Goal: Task Accomplishment & Management: Manage account settings

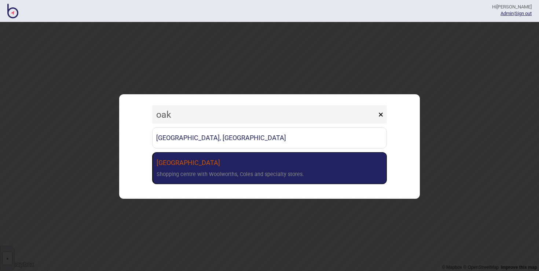
click at [231, 161] on link "[GEOGRAPHIC_DATA] with Woolworths, Coles and specialty stores." at bounding box center [269, 168] width 235 height 32
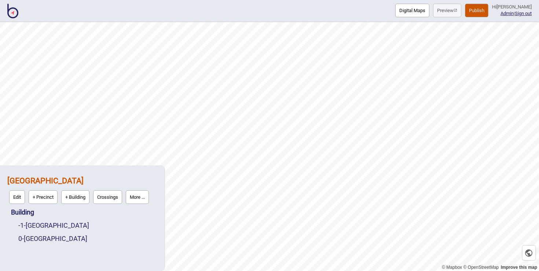
click at [483, 12] on button "Publish" at bounding box center [476, 11] width 23 height 14
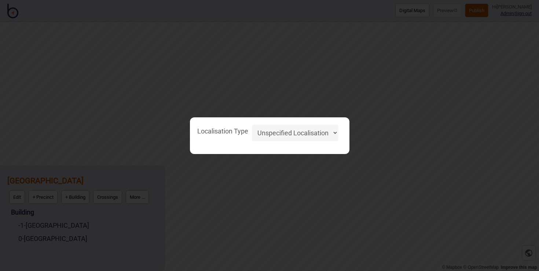
click at [310, 129] on select "Unspecified Localisation Beacons Hyperlocal None" at bounding box center [295, 133] width 87 height 17
click at [252, 125] on select "Unspecified Localisation Beacons Hyperlocal None" at bounding box center [295, 133] width 87 height 17
select select "Unspecified"
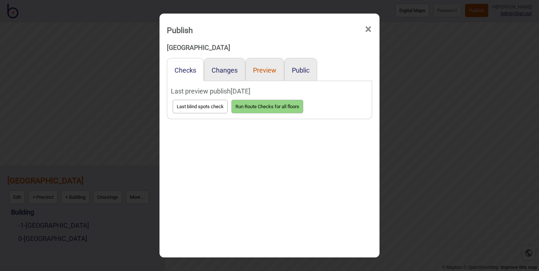
click at [263, 71] on button "Preview" at bounding box center [264, 70] width 23 height 8
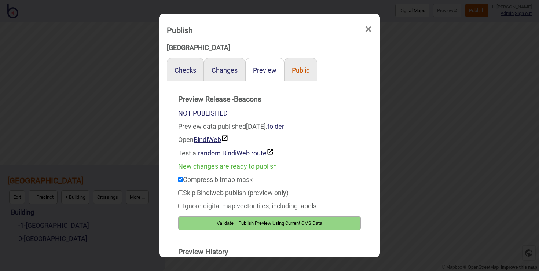
click at [301, 70] on button "Public" at bounding box center [301, 70] width 18 height 8
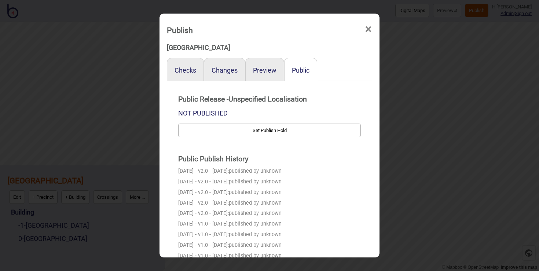
click at [370, 28] on span "×" at bounding box center [369, 29] width 8 height 24
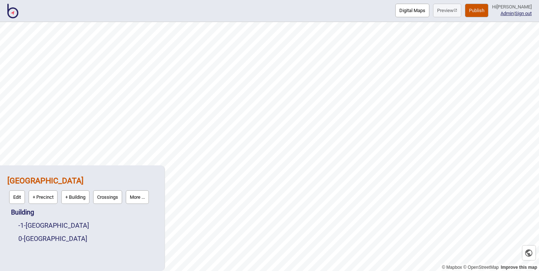
click at [15, 13] on img at bounding box center [12, 11] width 11 height 15
click at [13, 13] on img at bounding box center [12, 11] width 11 height 15
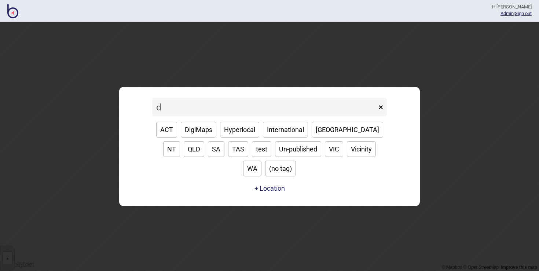
type input "df"
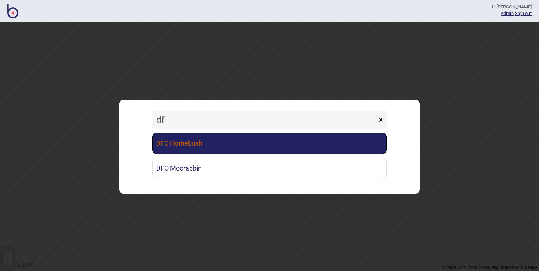
click at [201, 142] on link "DFO Homebush" at bounding box center [269, 143] width 235 height 21
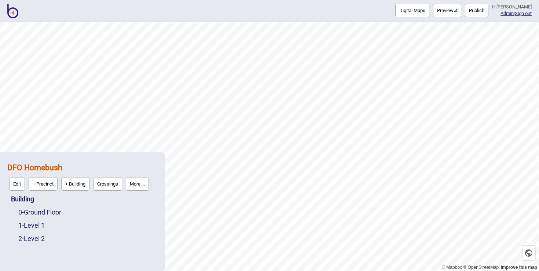
click at [485, 11] on button "Publish" at bounding box center [476, 11] width 23 height 14
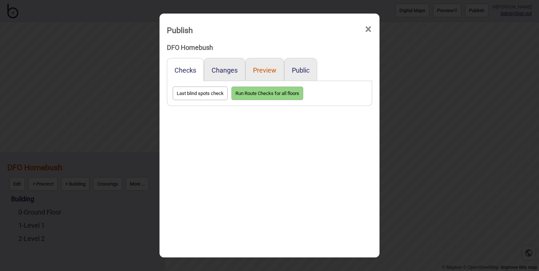
click at [269, 69] on button "Preview" at bounding box center [264, 70] width 23 height 8
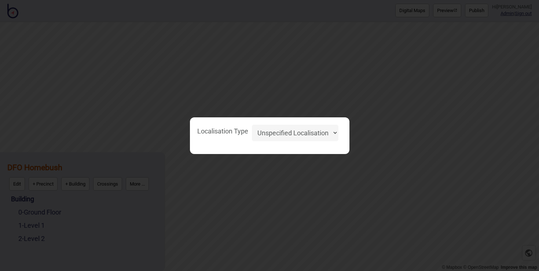
click at [323, 135] on select "Unspecified Localisation Beacons Hyperlocal None" at bounding box center [295, 133] width 87 height 17
click at [252, 125] on select "Unspecified Localisation Beacons Hyperlocal None" at bounding box center [295, 133] width 87 height 17
select select "Unspecified"
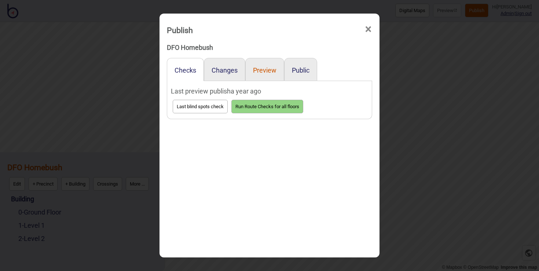
click at [271, 71] on button "Preview" at bounding box center [264, 70] width 23 height 8
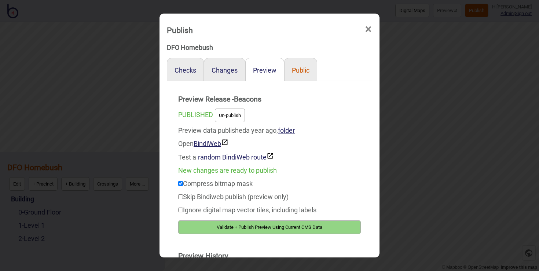
click at [299, 69] on button "Public" at bounding box center [301, 70] width 18 height 8
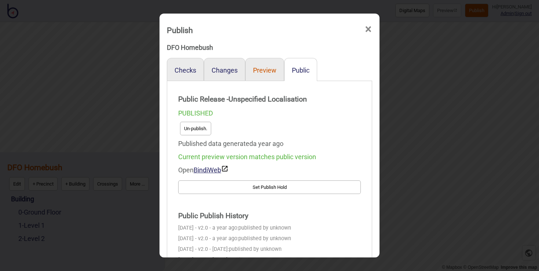
click at [270, 68] on button "Preview" at bounding box center [264, 70] width 23 height 8
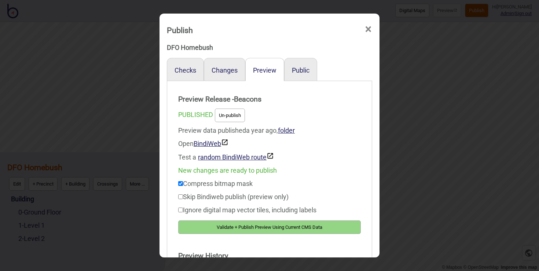
click at [240, 113] on button "Un-publish" at bounding box center [230, 116] width 30 height 14
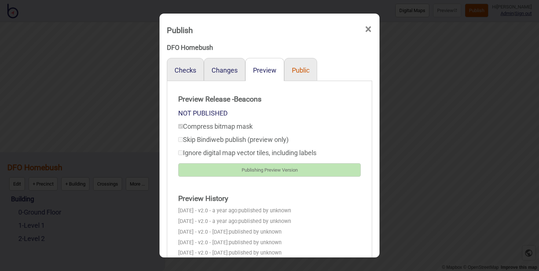
click at [301, 70] on button "Public" at bounding box center [301, 70] width 18 height 8
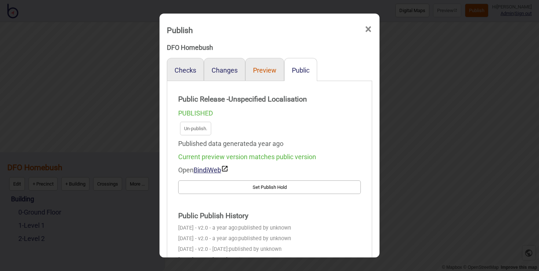
click at [264, 72] on button "Preview" at bounding box center [264, 70] width 23 height 8
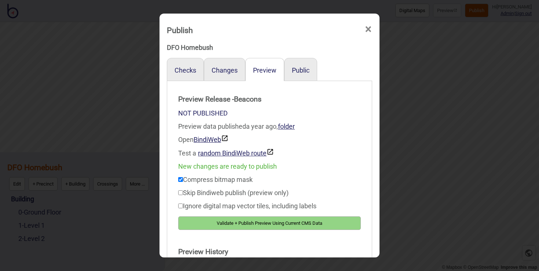
click at [286, 225] on button "Validate + Publish Preview Using Current CMS Data" at bounding box center [269, 223] width 183 height 14
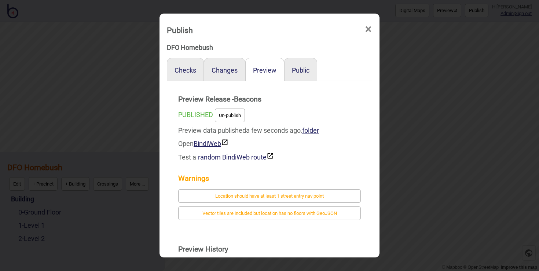
click at [235, 116] on button "Un-publish" at bounding box center [230, 116] width 30 height 14
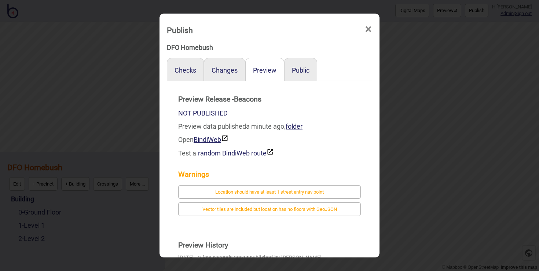
click at [299, 65] on div "Public" at bounding box center [300, 69] width 33 height 23
click at [299, 69] on button "Public" at bounding box center [301, 70] width 18 height 8
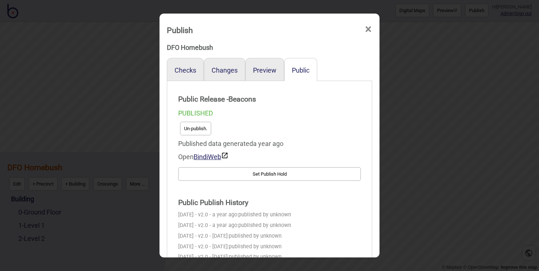
click at [188, 127] on button "Un-publish." at bounding box center [195, 129] width 31 height 14
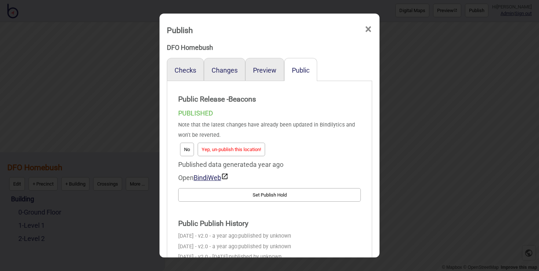
click at [244, 150] on button "Yep, un-publish this location!" at bounding box center [231, 150] width 67 height 14
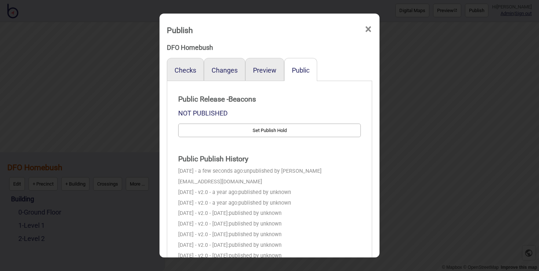
click at [371, 28] on span "×" at bounding box center [369, 29] width 8 height 24
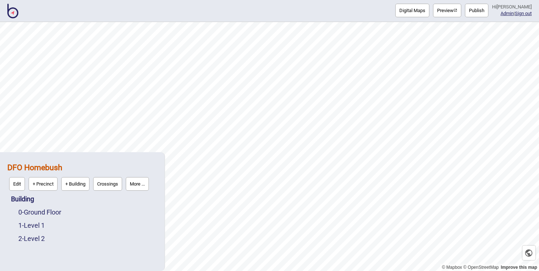
click at [143, 189] on button "More ..." at bounding box center [137, 184] width 23 height 14
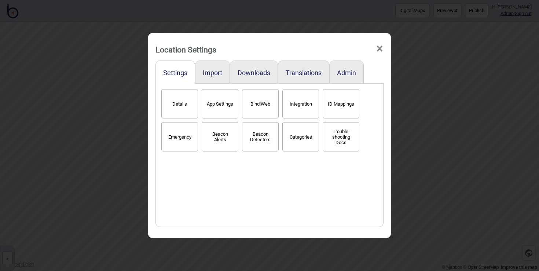
click at [191, 111] on button "Details" at bounding box center [179, 103] width 37 height 29
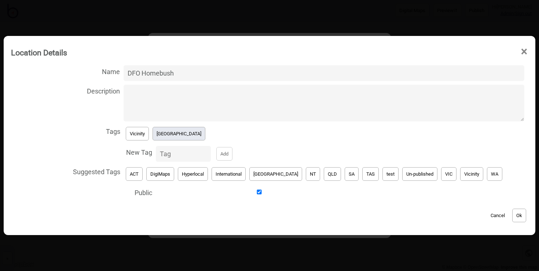
click at [169, 138] on button "[GEOGRAPHIC_DATA]" at bounding box center [179, 134] width 53 height 14
click at [402, 174] on button "Un-published" at bounding box center [419, 174] width 35 height 14
click at [512, 216] on button "Ok" at bounding box center [519, 216] width 14 height 14
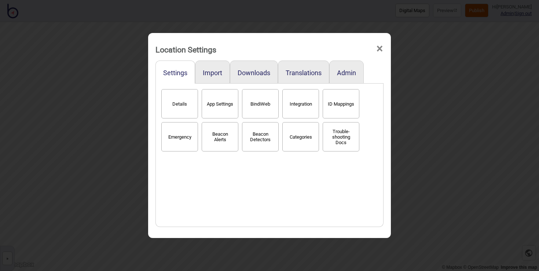
click at [379, 50] on span "×" at bounding box center [380, 49] width 8 height 24
